Goal: Find specific page/section: Find specific page/section

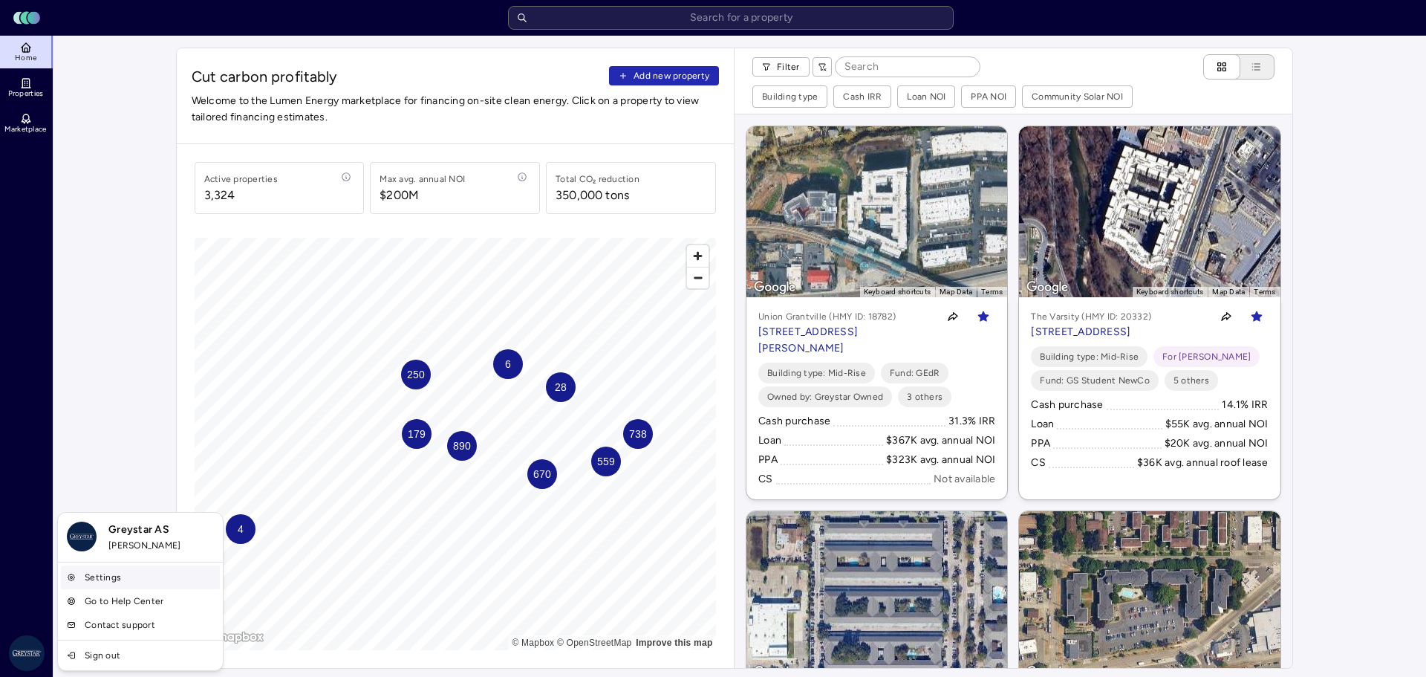
click at [81, 583] on link "Settings" at bounding box center [140, 577] width 159 height 24
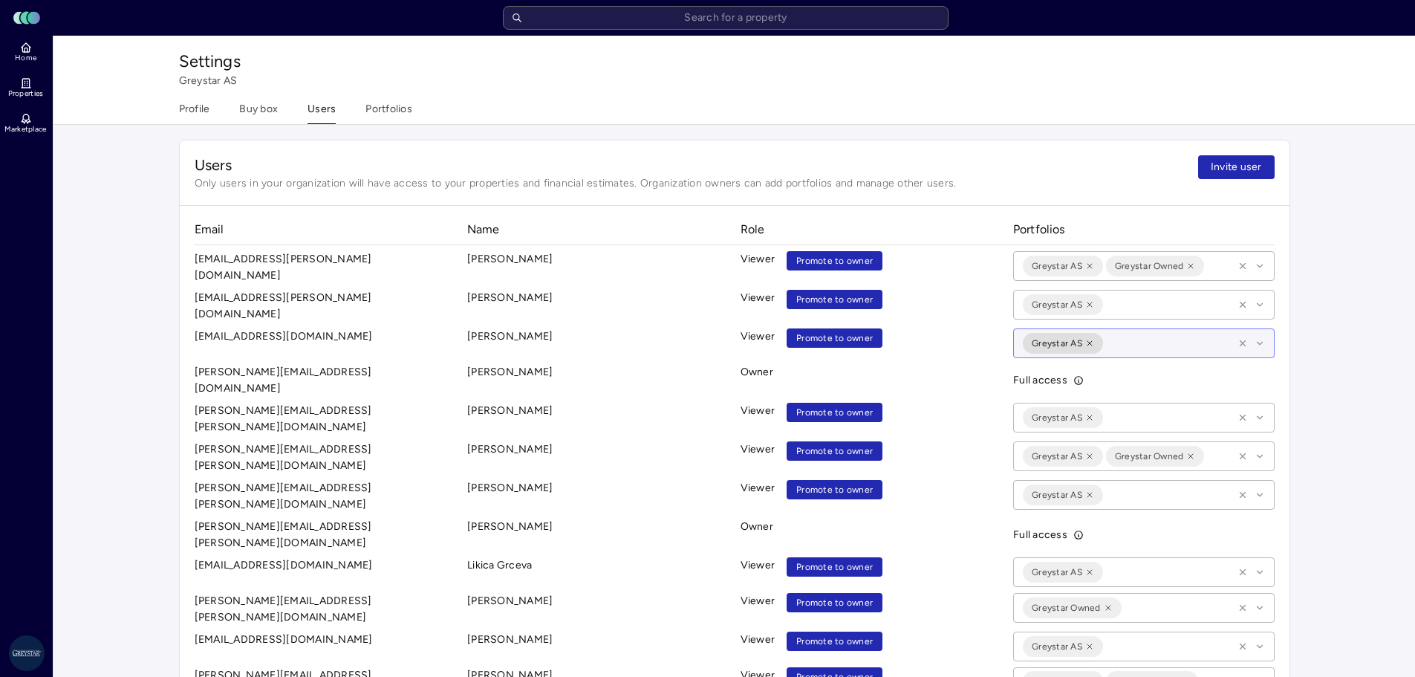
click at [1263, 338] on icon at bounding box center [1260, 343] width 10 height 10
type input "m"
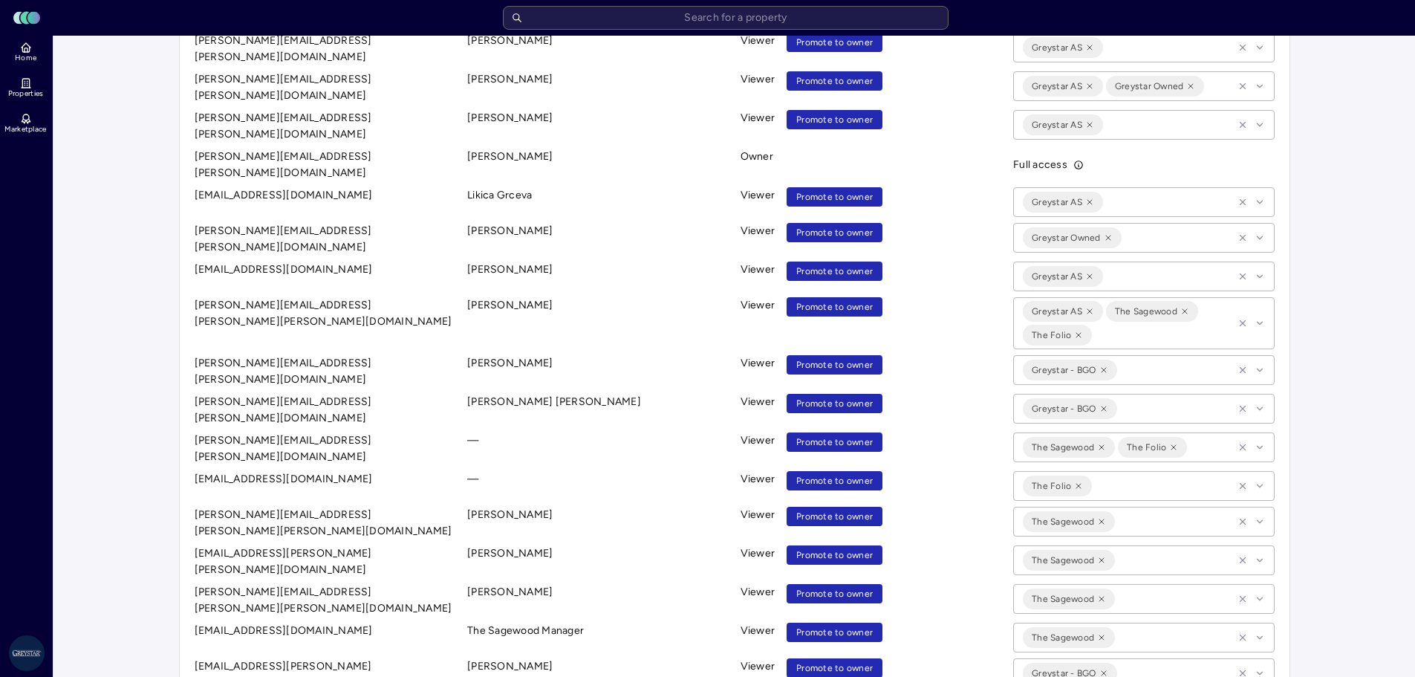
scroll to position [371, 0]
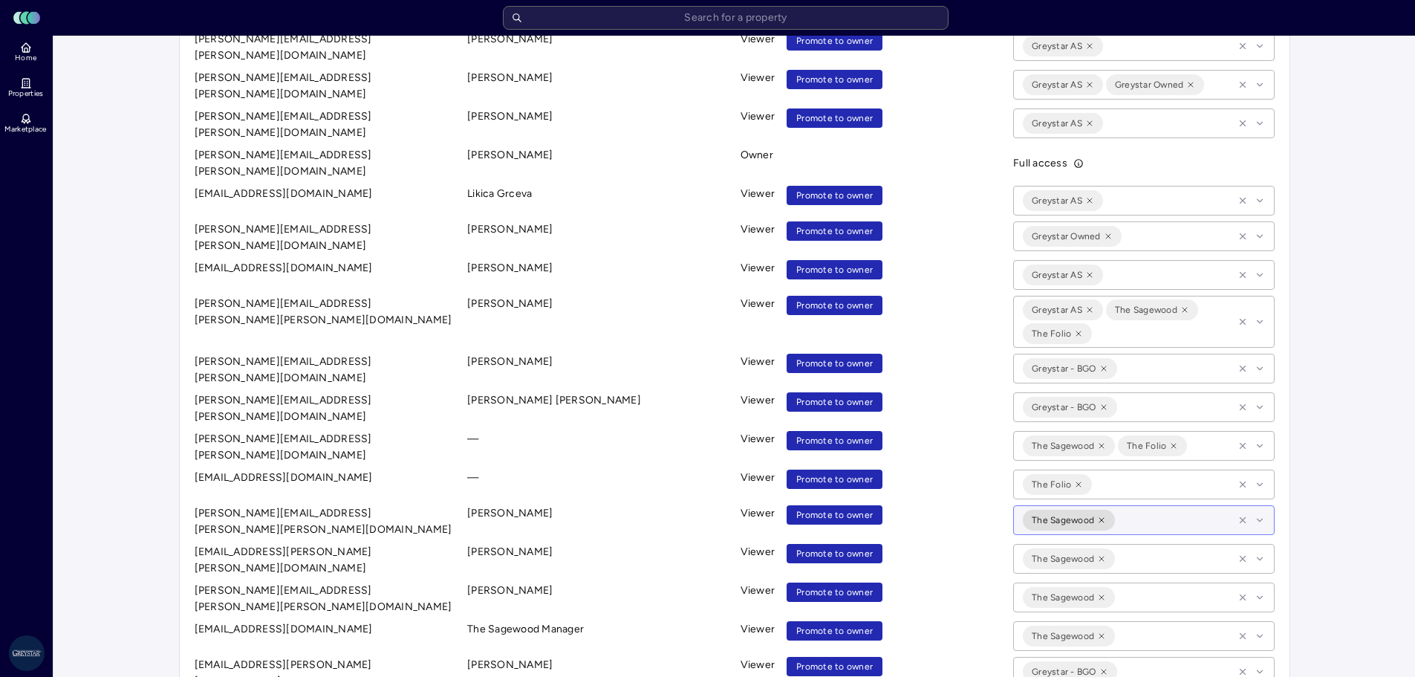
click at [1260, 505] on div "The Sagewood" at bounding box center [1143, 521] width 261 height 33
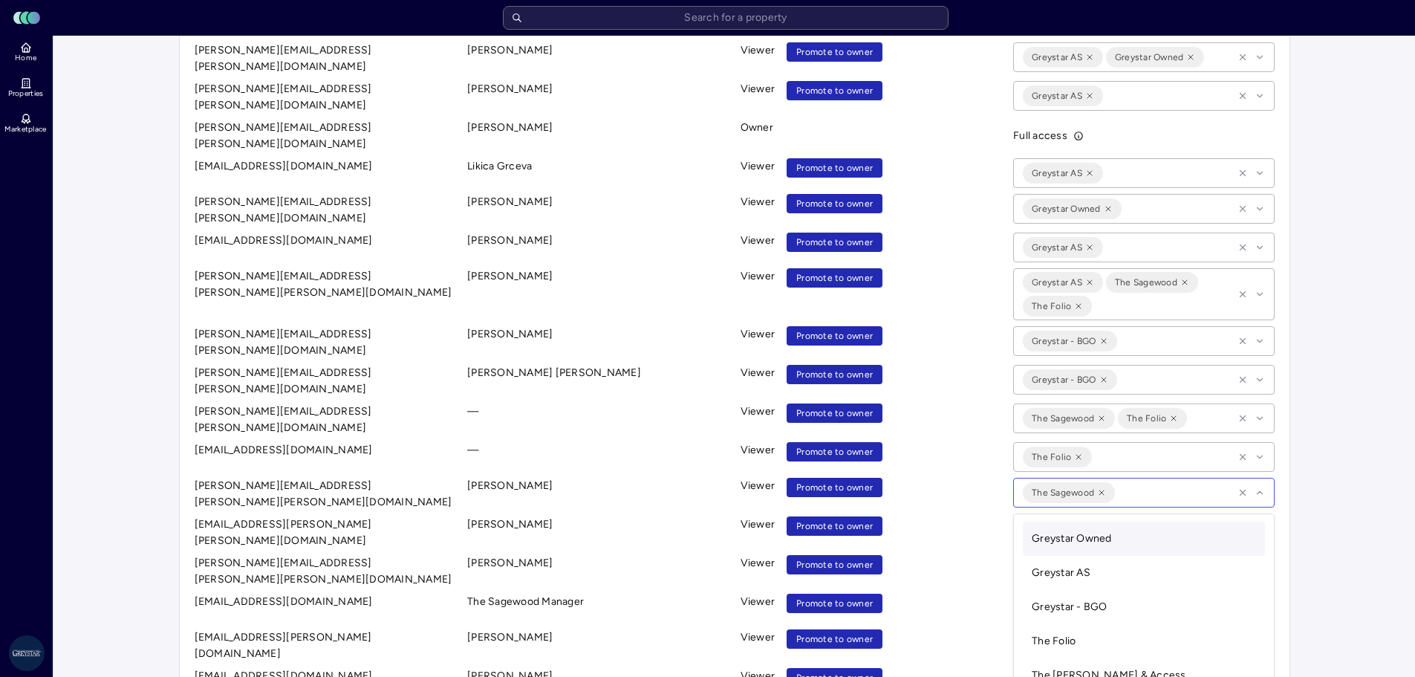
scroll to position [0, 0]
click at [1331, 486] on div "Settings Greystar AS Profile Buy box Users Portfolios Users Only users in your …" at bounding box center [734, 424] width 1362 height 1575
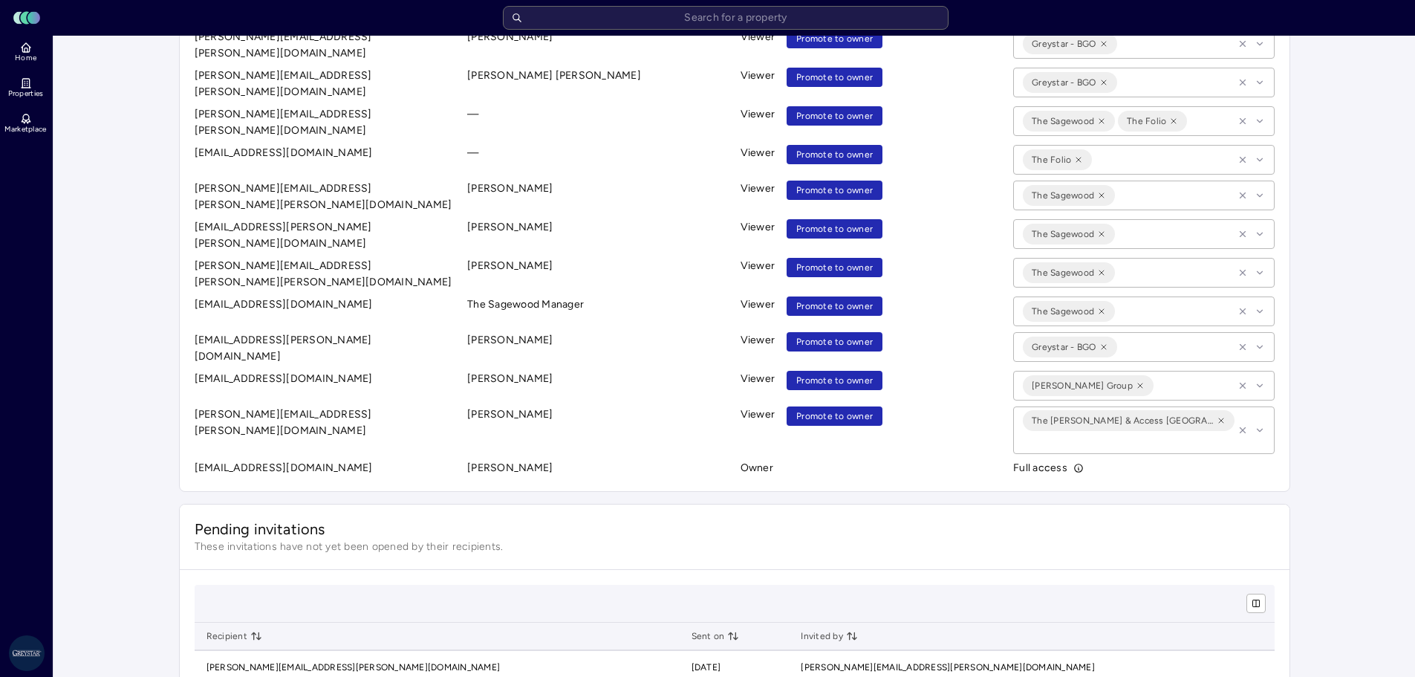
scroll to position [622, 0]
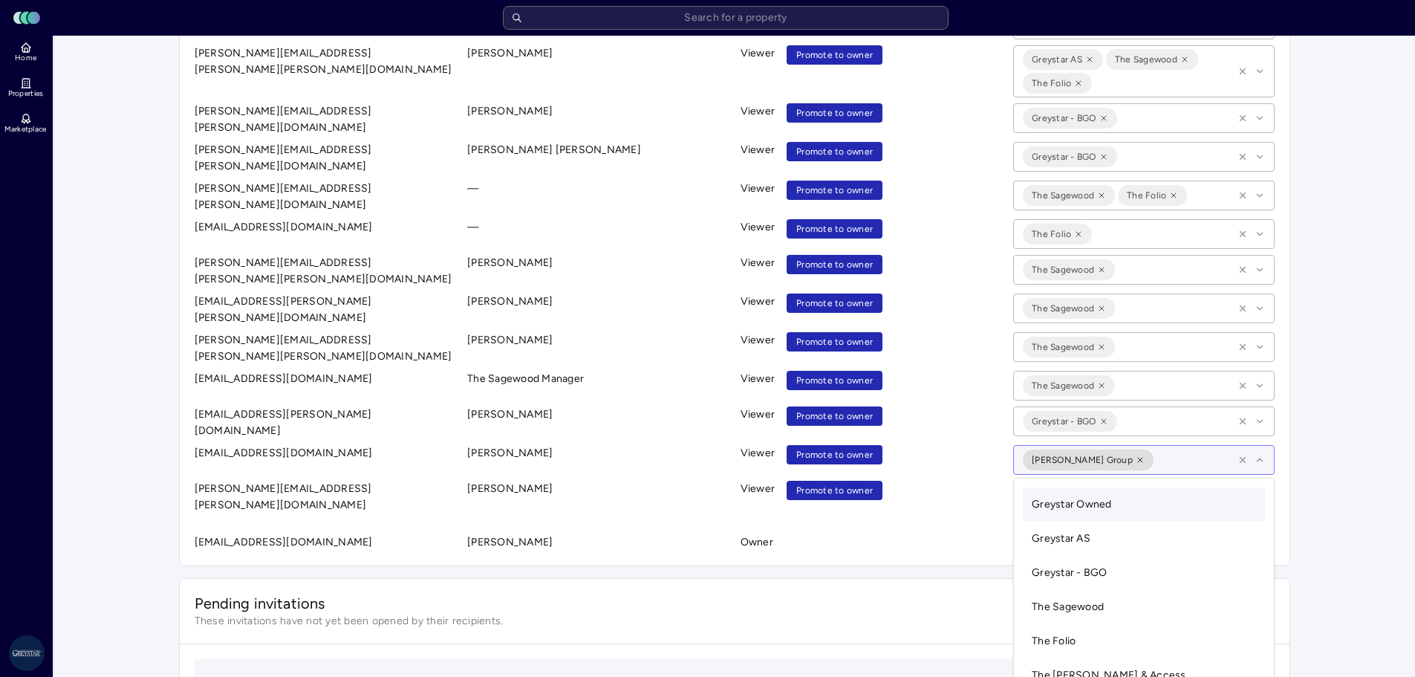
click at [1264, 455] on icon at bounding box center [1260, 460] width 10 height 10
click at [1327, 396] on div "Settings Greystar AS Profile Buy box Users Portfolios Users Only users in your …" at bounding box center [734, 201] width 1362 height 1575
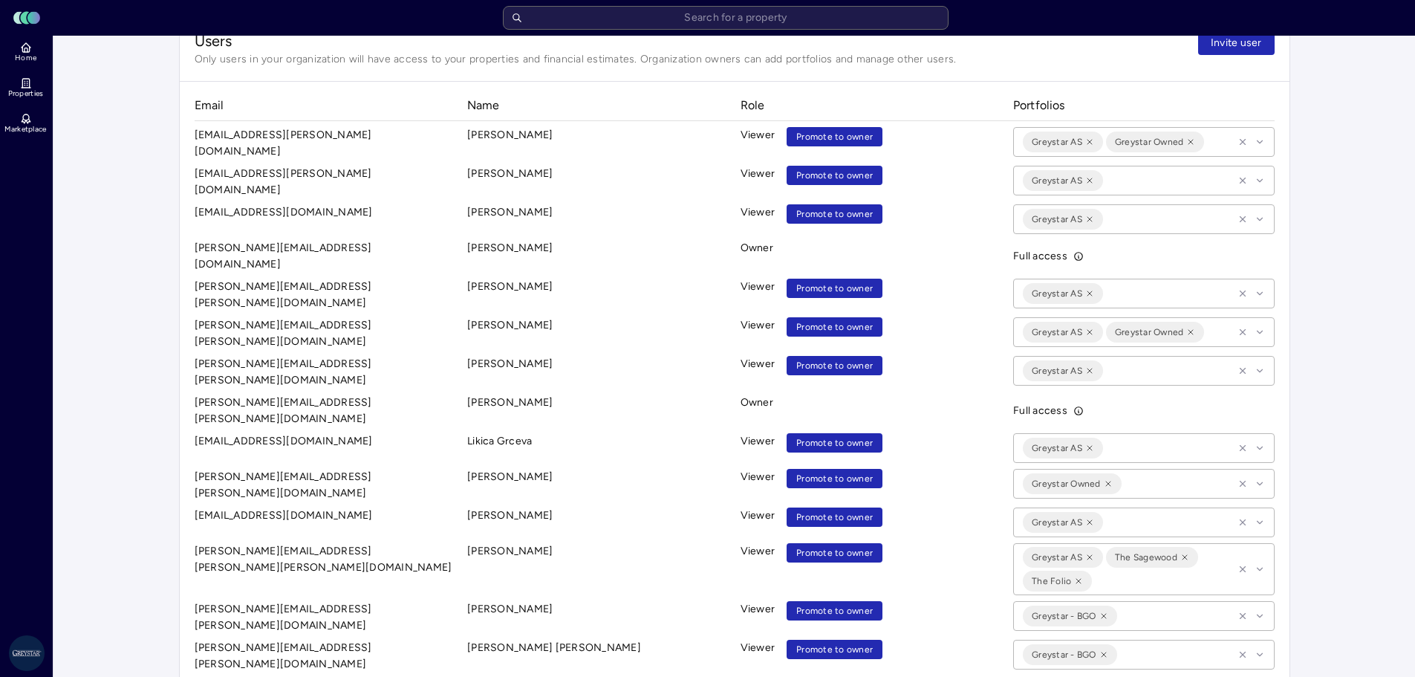
scroll to position [0, 0]
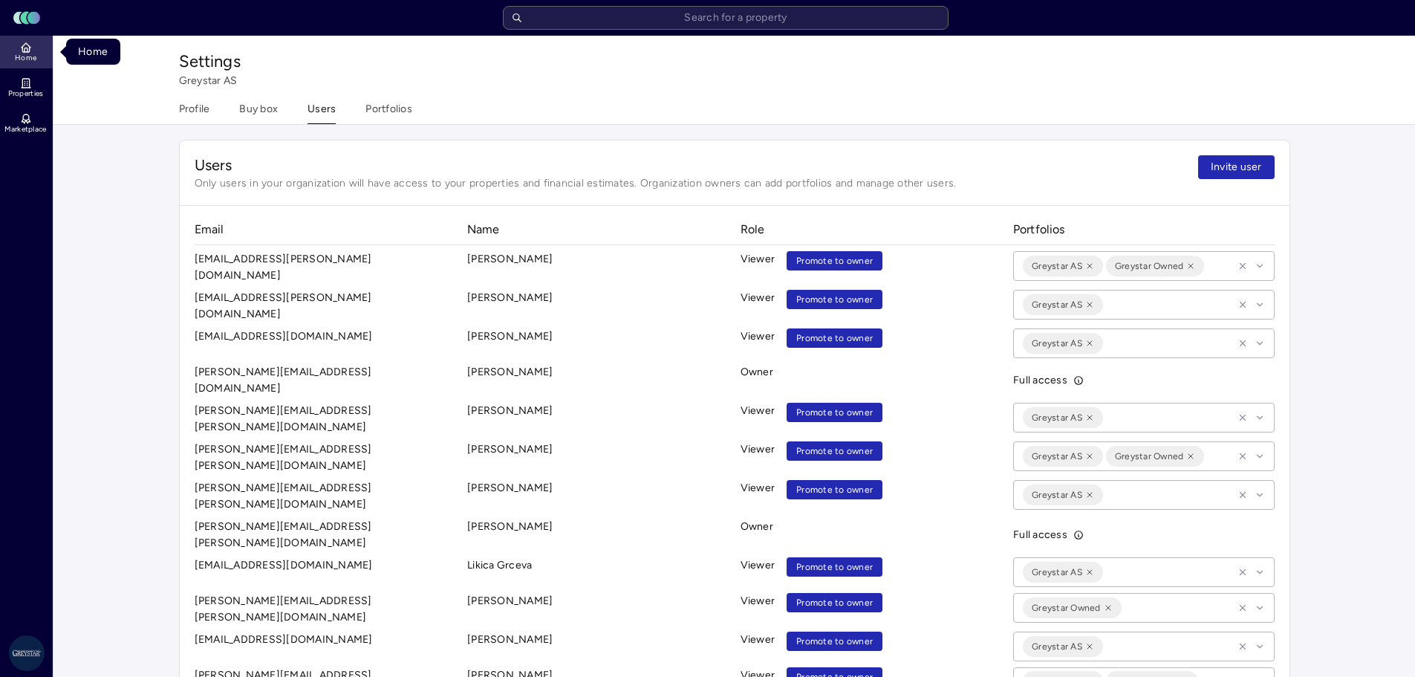
drag, startPoint x: 20, startPoint y: 58, endPoint x: 24, endPoint y: 67, distance: 9.7
click at [20, 58] on span "Home" at bounding box center [26, 57] width 22 height 9
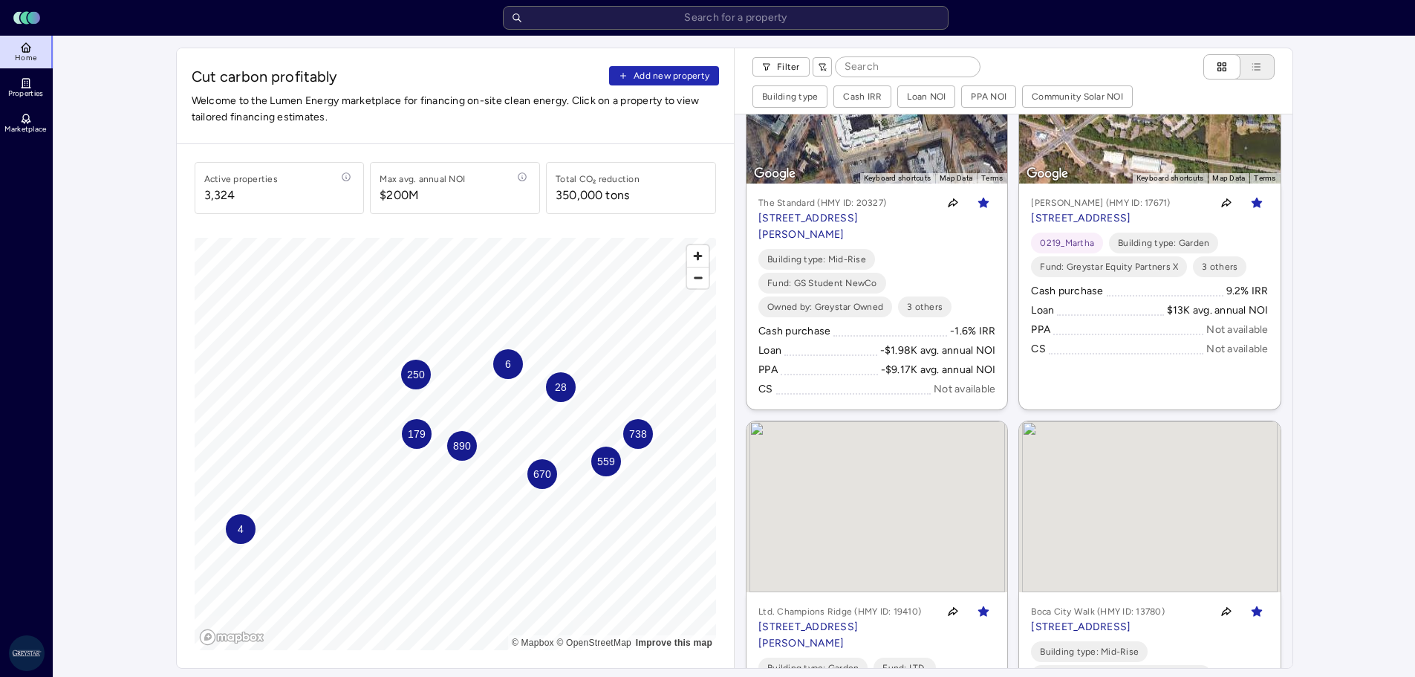
scroll to position [891, 0]
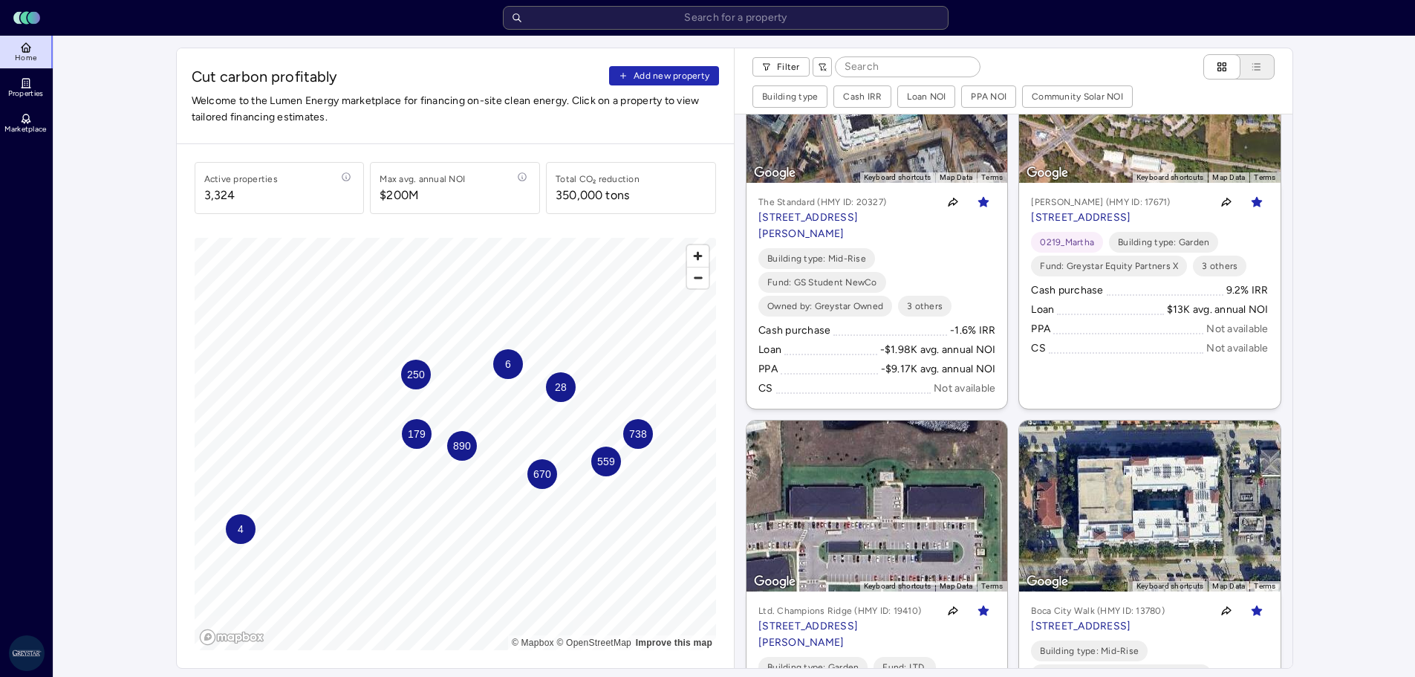
click at [238, 532] on span "4" at bounding box center [240, 529] width 6 height 16
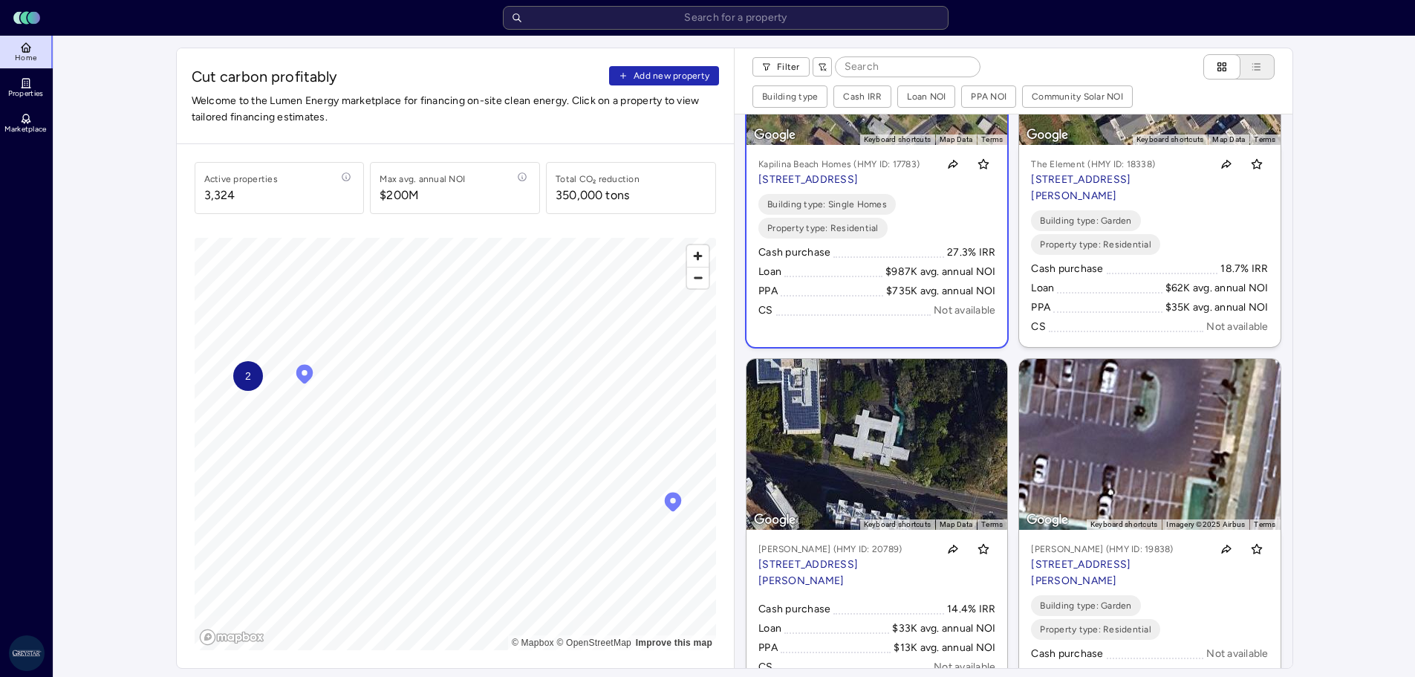
scroll to position [216, 0]
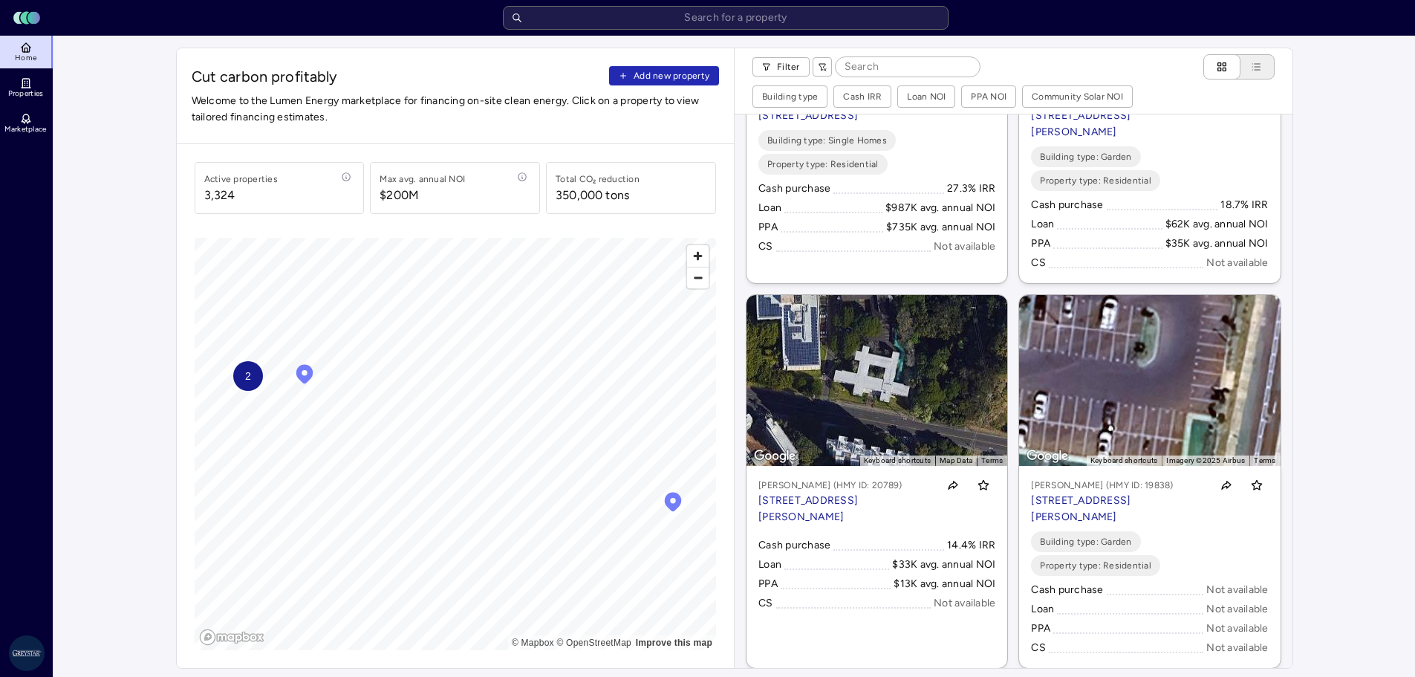
click at [246, 383] on span "2" at bounding box center [247, 376] width 6 height 16
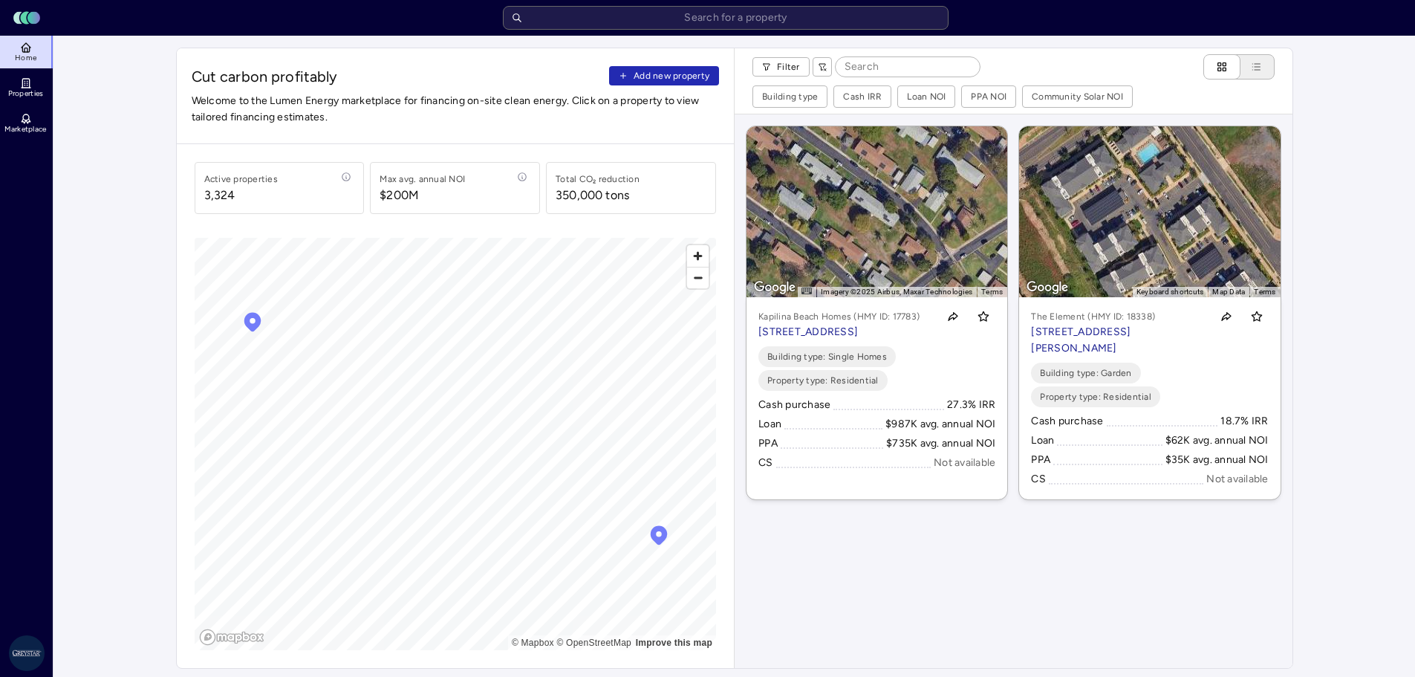
scroll to position [0, 0]
click at [695, 280] on span "Zoom out" at bounding box center [698, 277] width 22 height 21
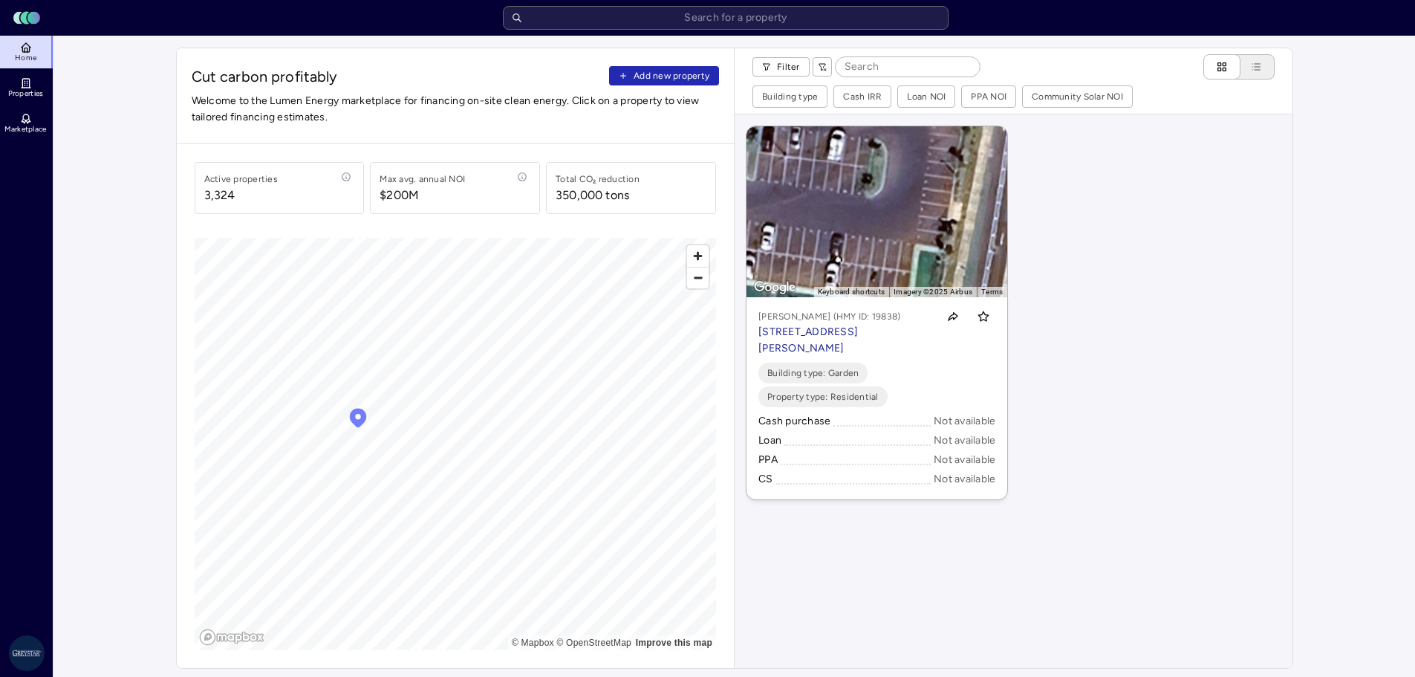
click at [358, 419] on icon "Map marker" at bounding box center [358, 417] width 22 height 22
